Goal: Task Accomplishment & Management: Manage account settings

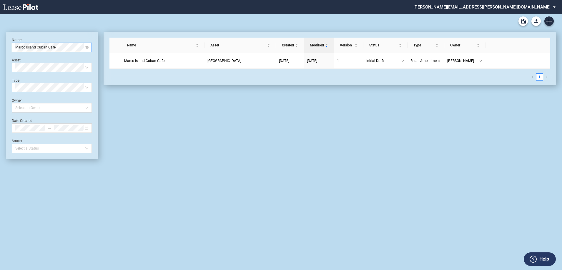
click at [65, 49] on span "Marco Island Cuban Cafe" at bounding box center [51, 47] width 73 height 9
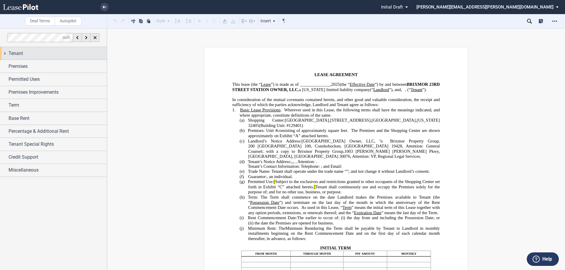
click at [4, 54] on div "Tenant" at bounding box center [53, 53] width 107 height 13
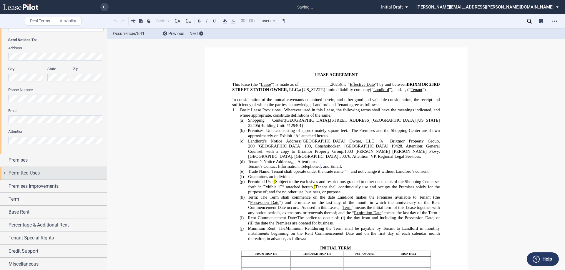
scroll to position [136, 0]
click at [5, 160] on div "Premises" at bounding box center [53, 159] width 107 height 13
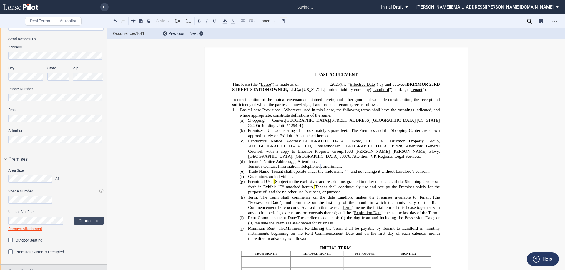
scroll to position [235, 0]
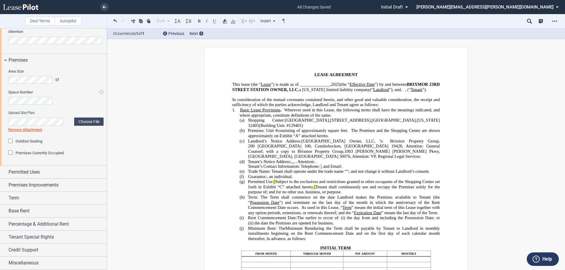
click at [10, 153] on div "Premises Currently Occupied" at bounding box center [11, 154] width 6 height 6
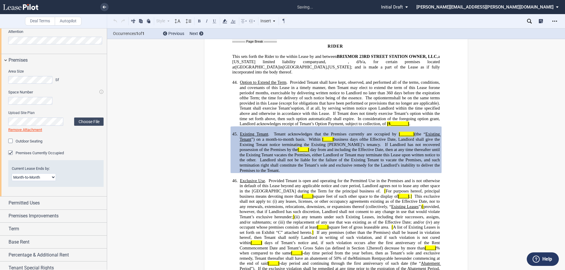
scroll to position [3981, 0]
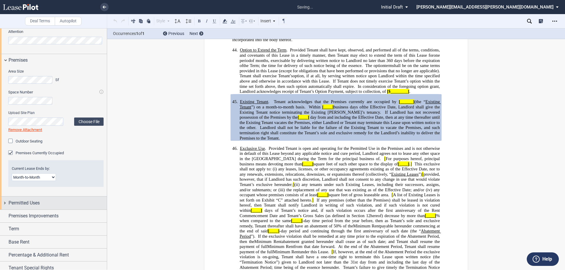
click at [3, 203] on div "Permitted Uses" at bounding box center [53, 203] width 107 height 13
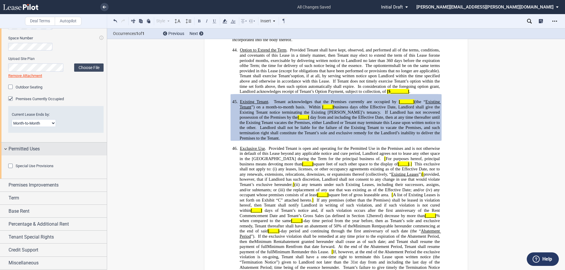
scroll to position [322, 0]
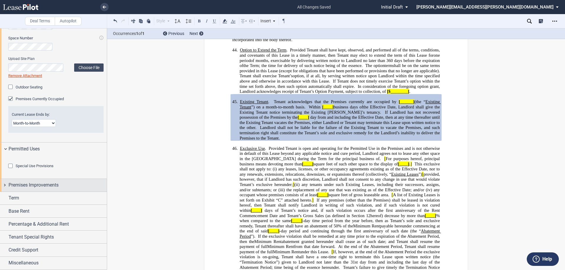
click at [4, 185] on div "Premises Improvements" at bounding box center [53, 185] width 107 height 13
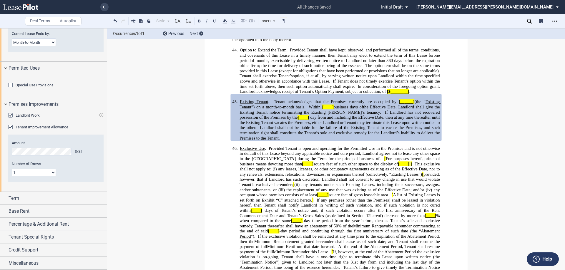
scroll to position [403, 0]
click at [4, 198] on div "Term" at bounding box center [53, 198] width 107 height 13
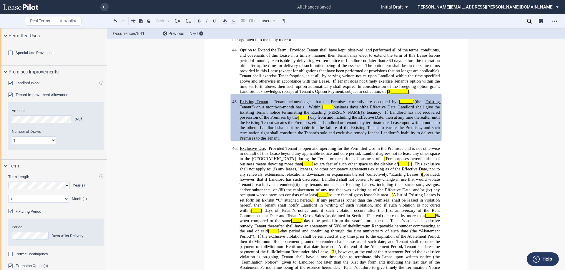
scroll to position [561, 0]
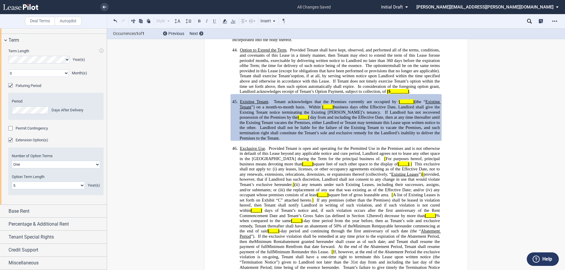
click at [274, 104] on span "Tenant acknowledges that the Premises currently are occupied by" at bounding box center [335, 101] width 123 height 5
click at [4, 211] on div "Base Rent" at bounding box center [53, 211] width 107 height 13
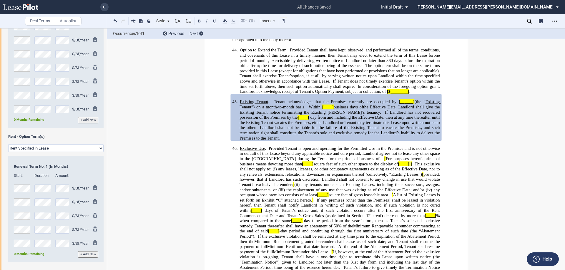
scroll to position [884, 0]
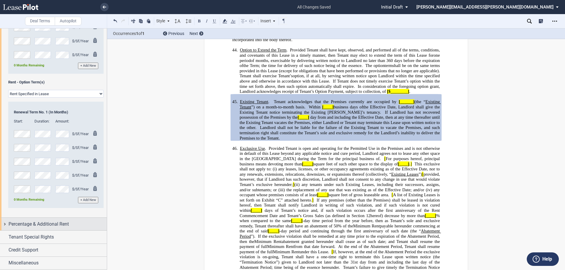
click at [4, 228] on div "Percentage & Additional Rent" at bounding box center [53, 224] width 107 height 13
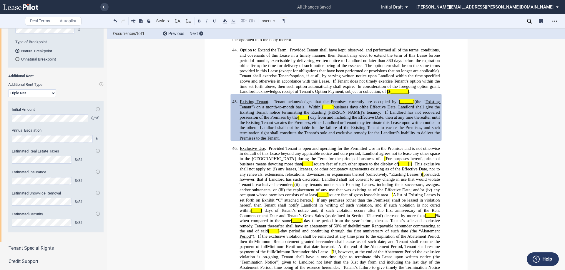
scroll to position [1137, 0]
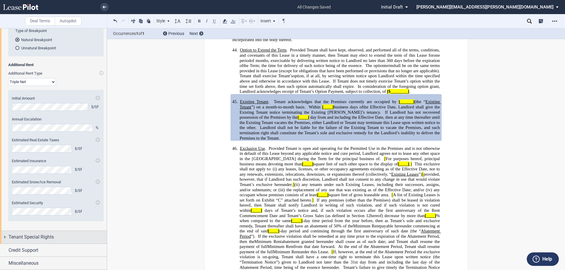
click at [6, 238] on div "Tenant Special Rights" at bounding box center [53, 237] width 107 height 13
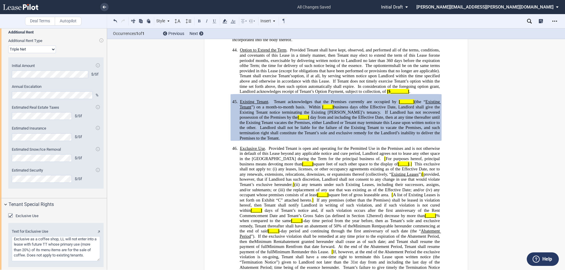
scroll to position [1202, 0]
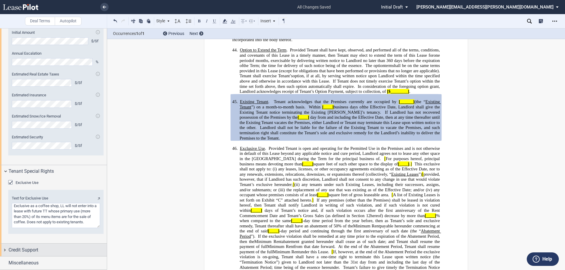
click at [2, 249] on div "Credit Support" at bounding box center [53, 250] width 107 height 13
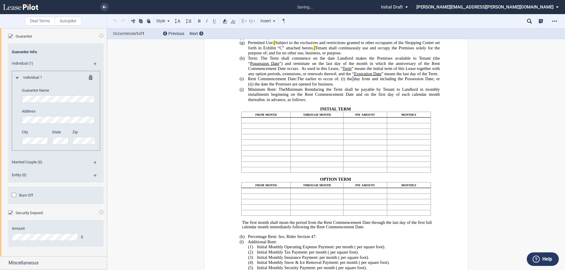
scroll to position [1427, 0]
click at [4, 263] on div "Miscellaneous" at bounding box center [53, 263] width 107 height 13
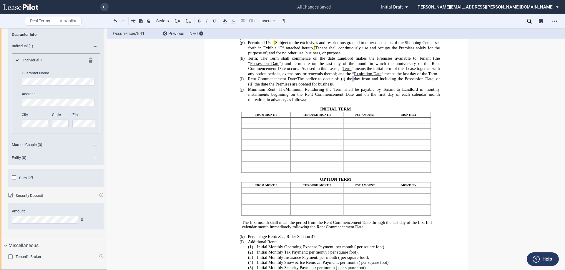
scroll to position [1445, 0]
click at [9, 256] on div "Tenant's Broker" at bounding box center [11, 258] width 6 height 6
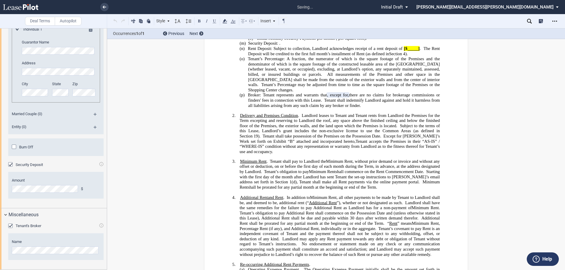
scroll to position [380, 0]
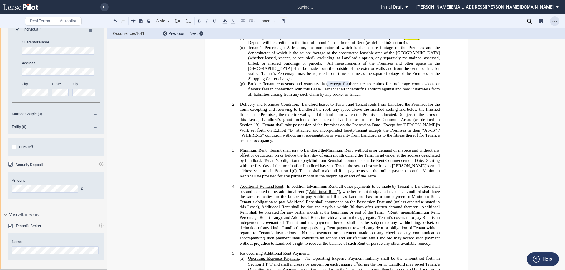
click at [554, 20] on icon "Open Lease options menu" at bounding box center [554, 21] width 5 height 5
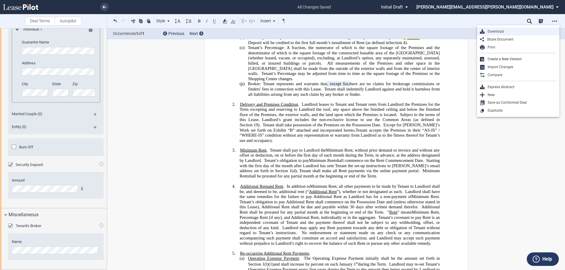
click at [492, 29] on div "Download" at bounding box center [520, 31] width 72 height 5
